Goal: Navigation & Orientation: Find specific page/section

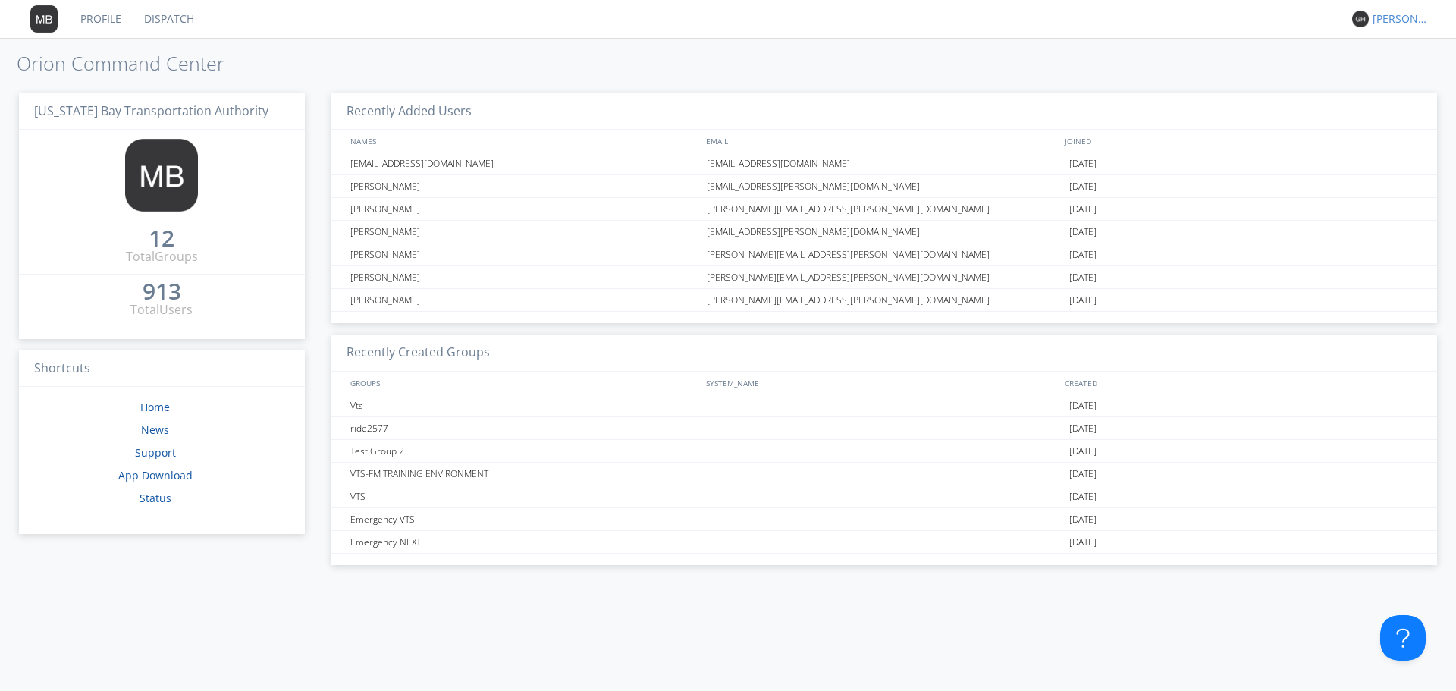
click at [1378, 19] on div "[PERSON_NAME]" at bounding box center [1400, 18] width 57 height 15
click at [1396, 50] on div "Settings" at bounding box center [1408, 52] width 78 height 27
click at [155, 20] on link "Dispatch" at bounding box center [169, 19] width 73 height 38
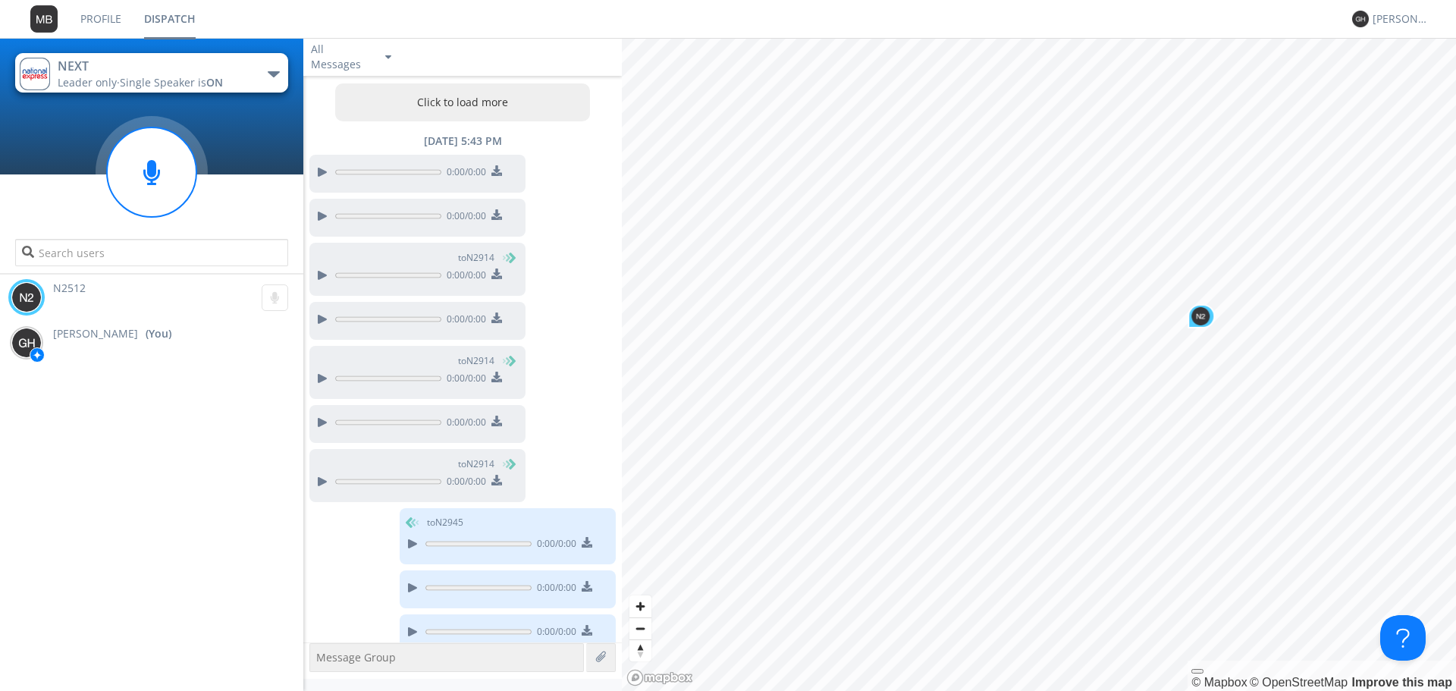
click at [48, 20] on img at bounding box center [43, 18] width 27 height 27
click at [105, 17] on link "Profile" at bounding box center [101, 19] width 64 height 38
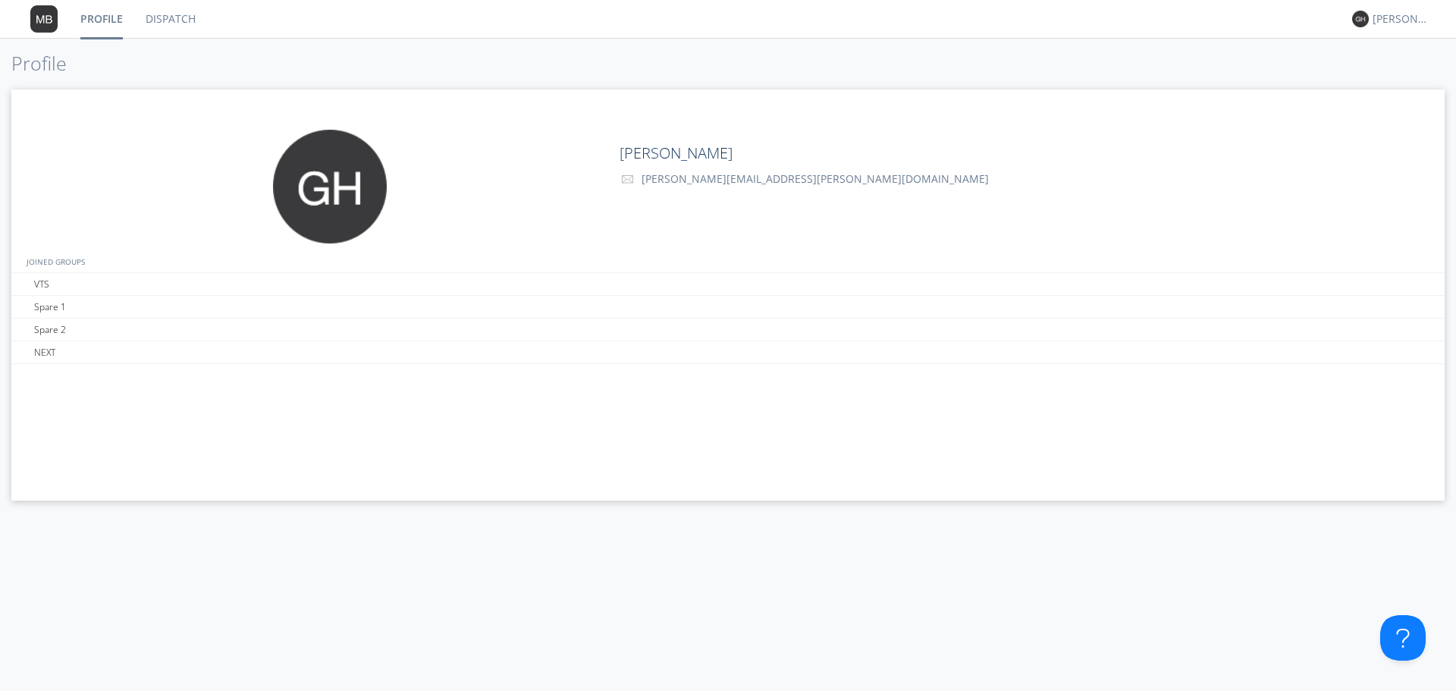
click at [1353, 8] on div "[PERSON_NAME]" at bounding box center [1389, 19] width 74 height 38
click at [1365, 16] on img at bounding box center [1360, 19] width 17 height 17
click at [1388, 20] on div "[PERSON_NAME]" at bounding box center [1400, 18] width 57 height 15
click at [1405, 43] on div "Settings" at bounding box center [1408, 52] width 78 height 27
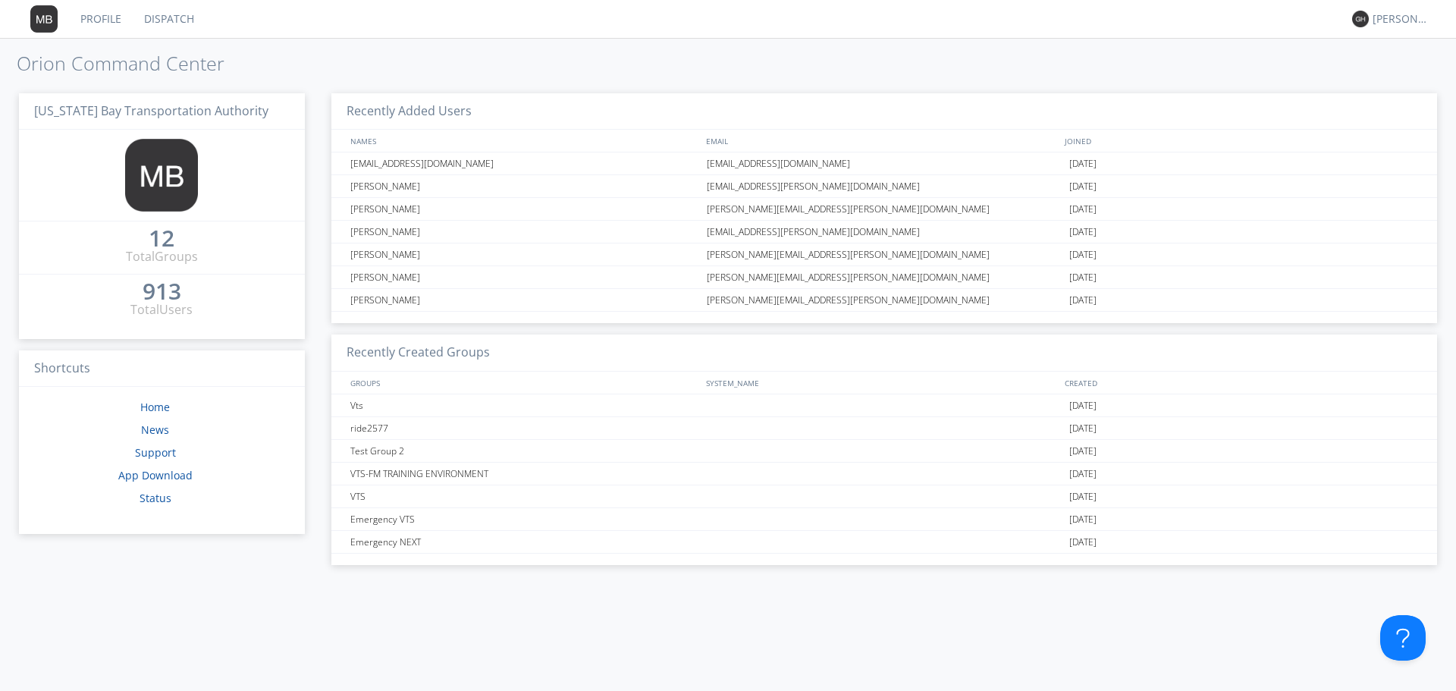
click at [172, 26] on link "Dispatch" at bounding box center [169, 19] width 73 height 38
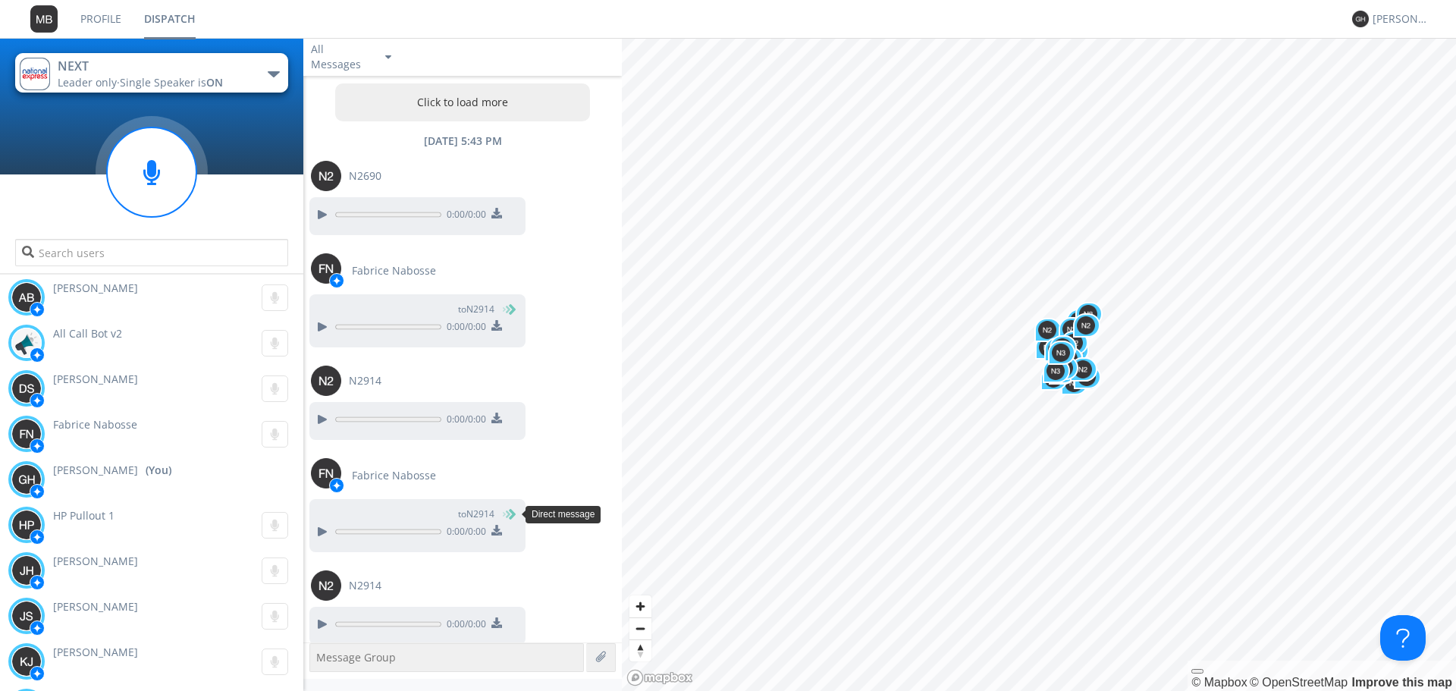
click at [400, 544] on div "0:00 / 0:00" at bounding box center [420, 534] width 210 height 24
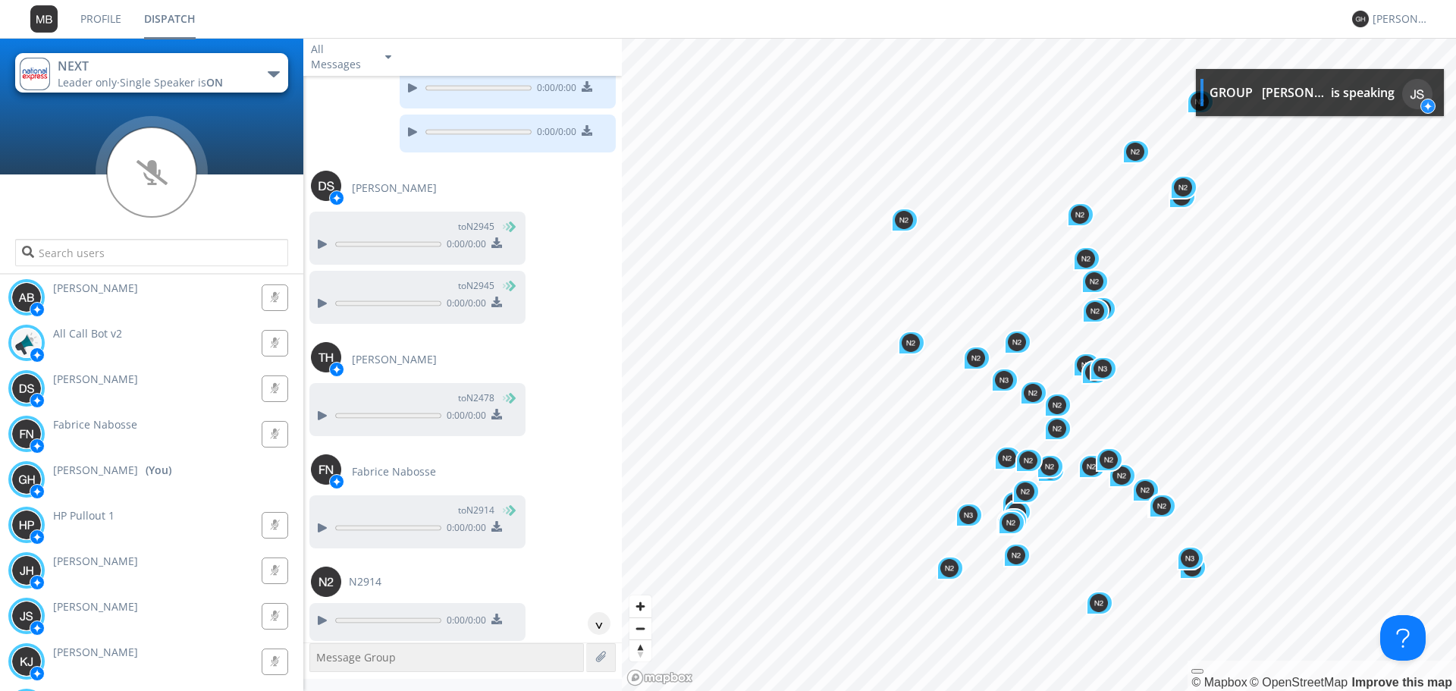
scroll to position [757, 0]
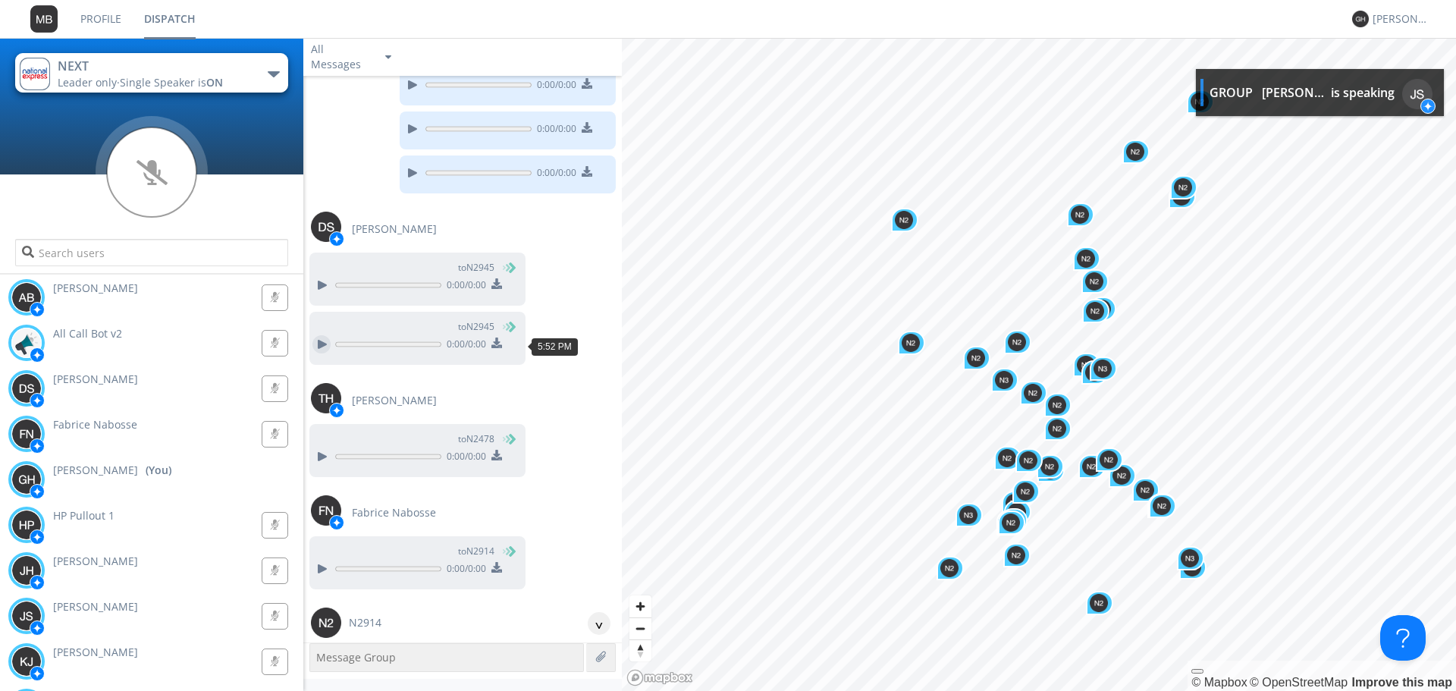
click at [327, 342] on div at bounding box center [321, 344] width 18 height 18
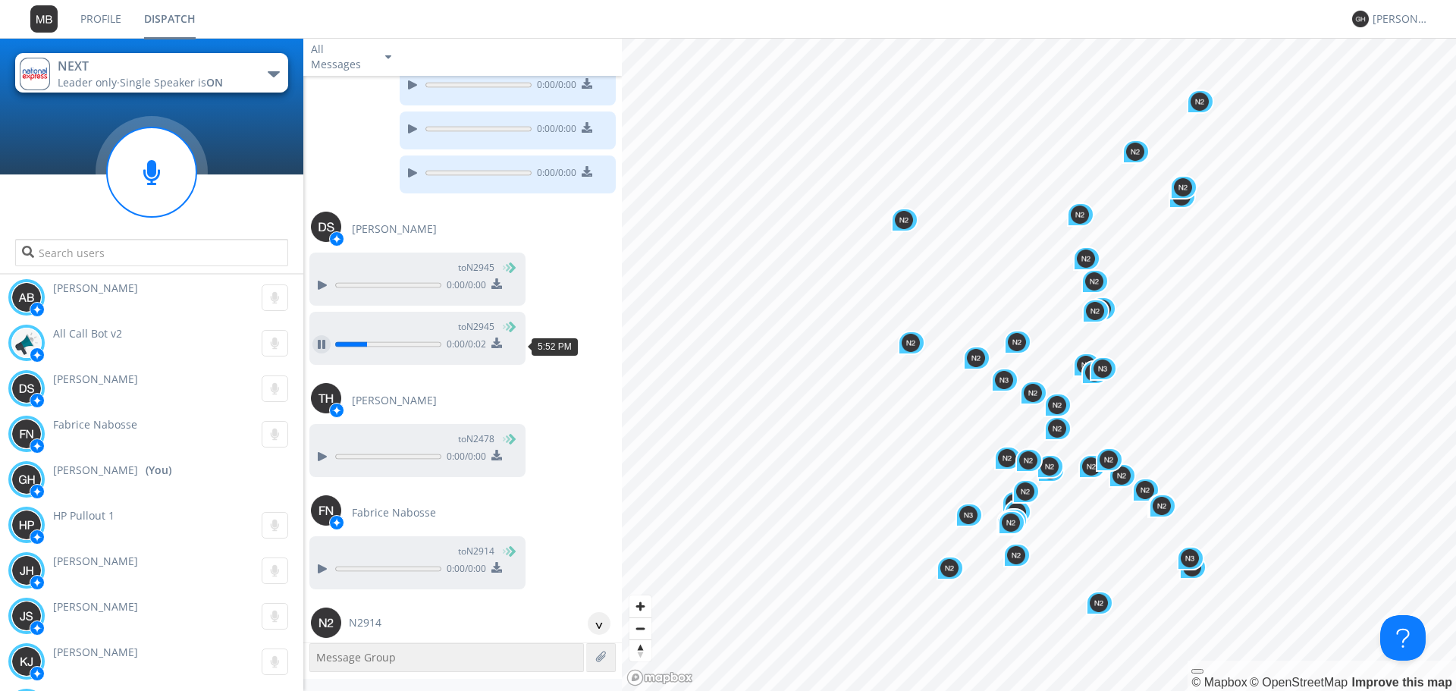
click at [327, 342] on div at bounding box center [321, 344] width 18 height 18
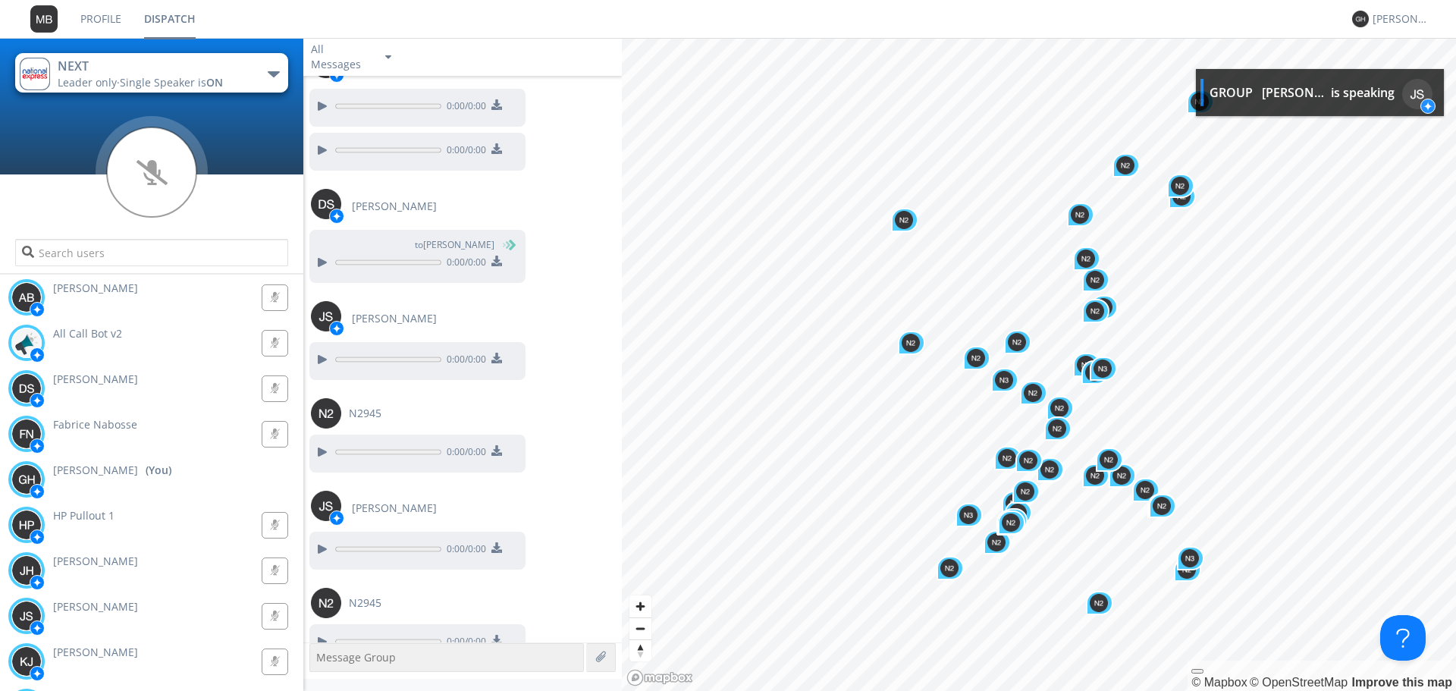
scroll to position [1845, 0]
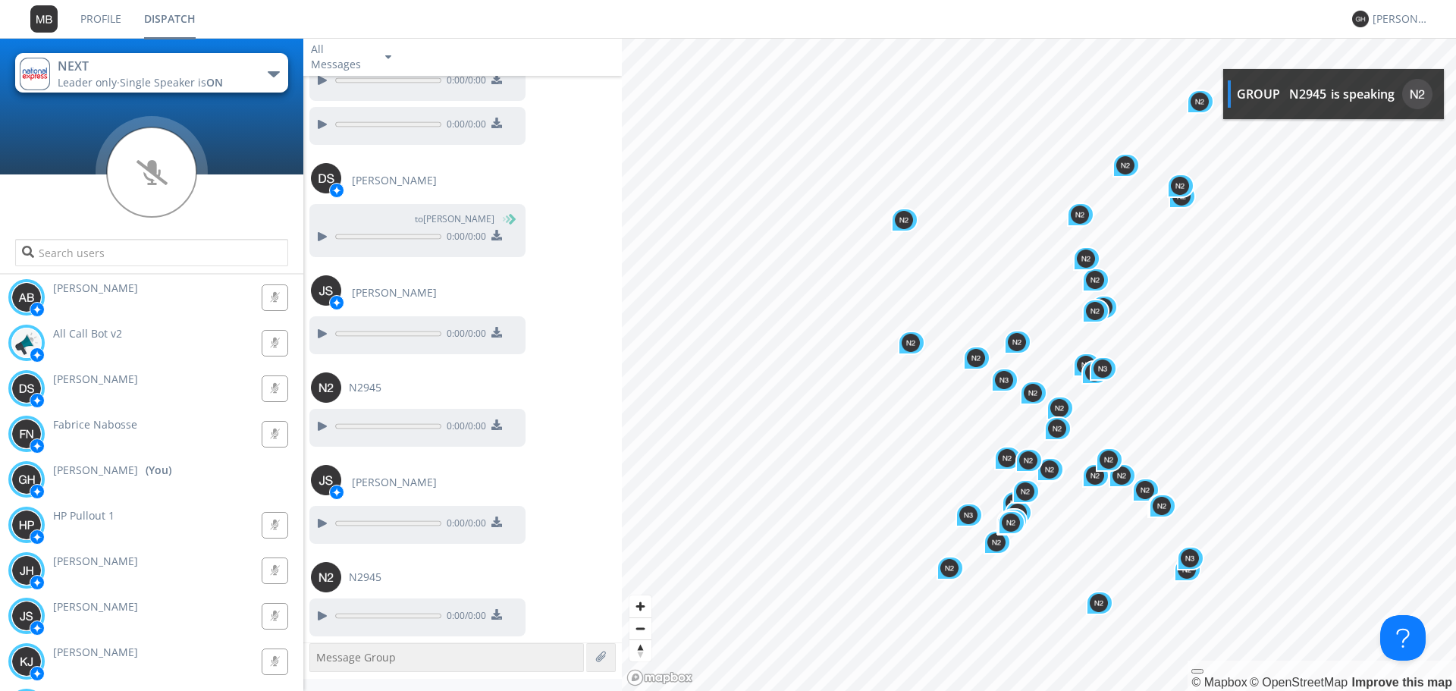
click at [652, 303] on div "NEXT Leader only · Single Speaker is ON NEXT Spare 1 Spare 2 VTS [PERSON_NAME] …" at bounding box center [728, 364] width 1456 height 653
click at [1380, 32] on div "[PERSON_NAME]" at bounding box center [1389, 19] width 74 height 38
click at [1381, 26] on div "[PERSON_NAME]" at bounding box center [1400, 18] width 57 height 15
click at [1403, 46] on div "Settings" at bounding box center [1408, 52] width 78 height 27
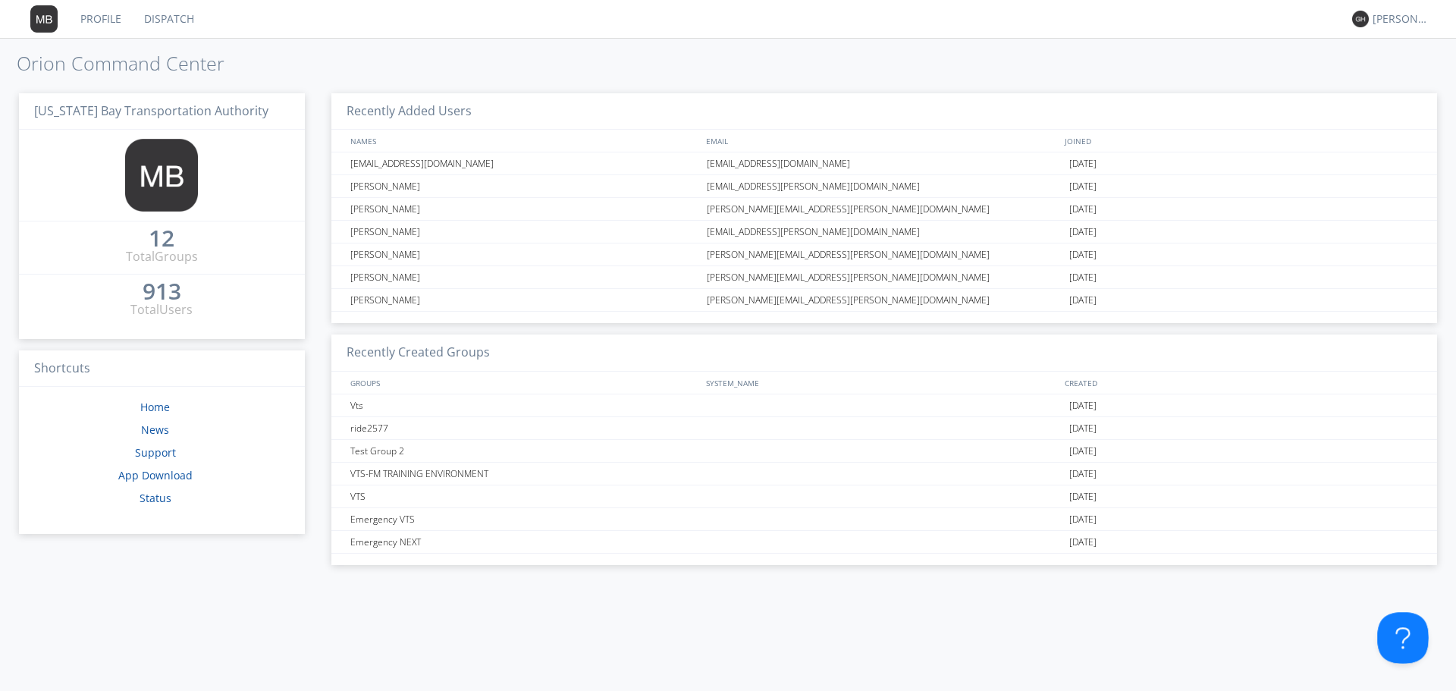
click at [1393, 642] on button at bounding box center [1399, 634] width 45 height 45
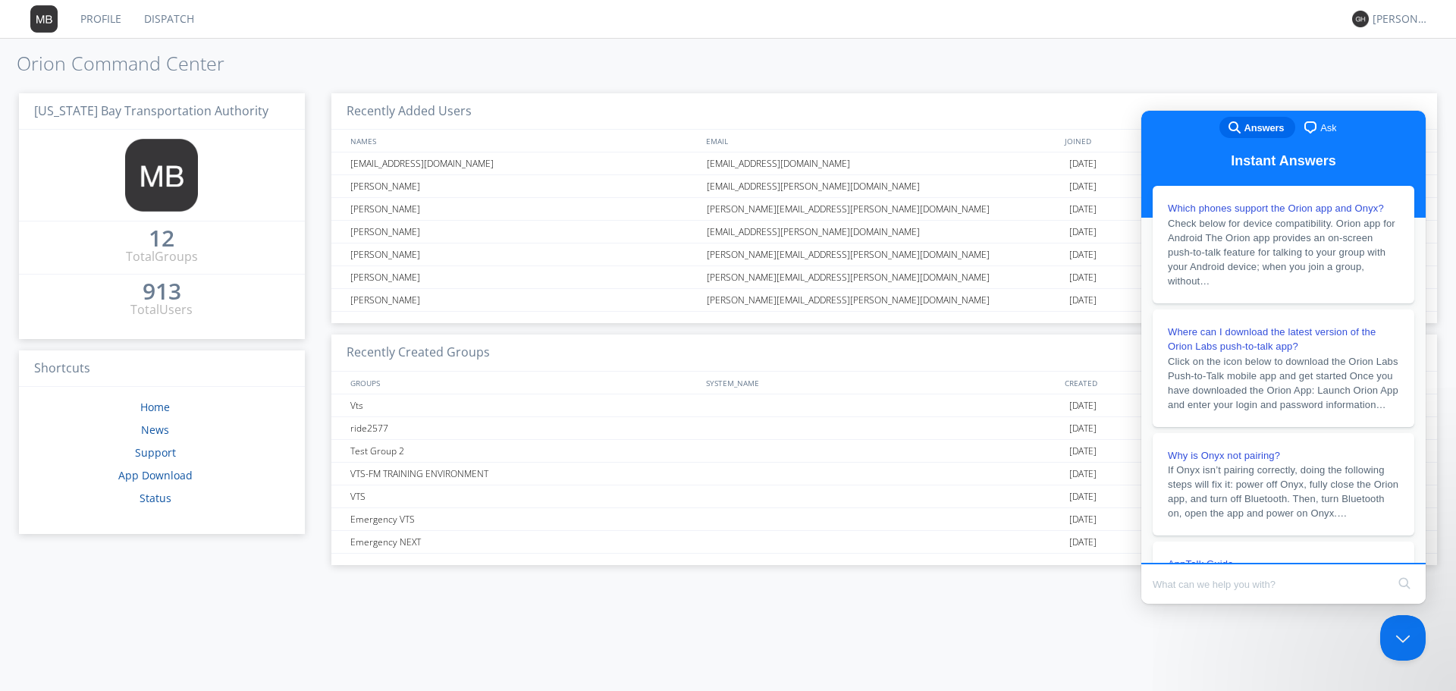
click at [1314, 83] on div "Recently Added Users NAMES EMAIL JOINED [EMAIL_ADDRESS][DOMAIN_NAME] [EMAIL_ADD…" at bounding box center [866, 387] width 1139 height 610
drag, startPoint x: 1388, startPoint y: 671, endPoint x: 1393, endPoint y: 663, distance: 8.8
click at [1388, 672] on div "Recently Added Users NAMES EMAIL JOINED [EMAIL_ADDRESS][DOMAIN_NAME] [EMAIL_ADD…" at bounding box center [866, 387] width 1139 height 610
click at [1406, 634] on button "Close Beacon popover" at bounding box center [1399, 634] width 45 height 45
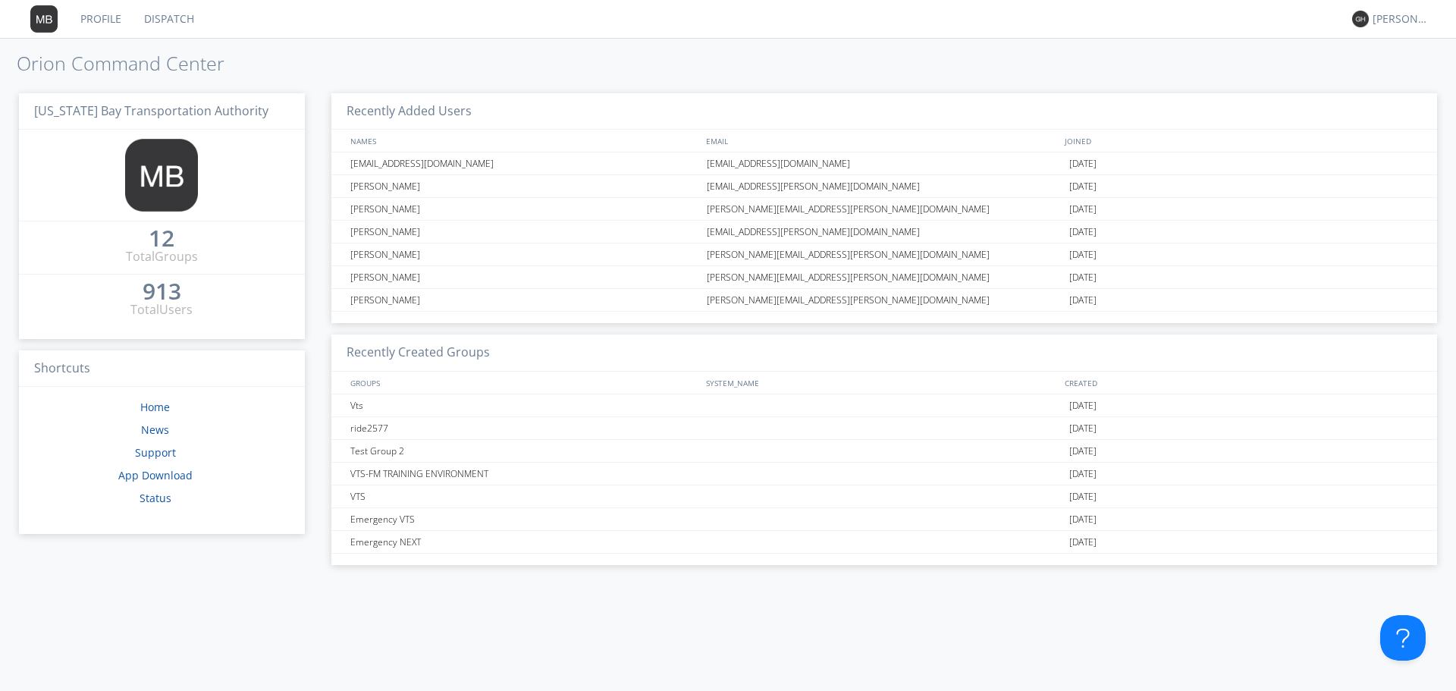
click at [1409, 2] on div "[PERSON_NAME]" at bounding box center [1389, 19] width 74 height 38
click at [1403, 15] on div "[PERSON_NAME]" at bounding box center [1400, 18] width 57 height 15
